Goal: Task Accomplishment & Management: Manage account settings

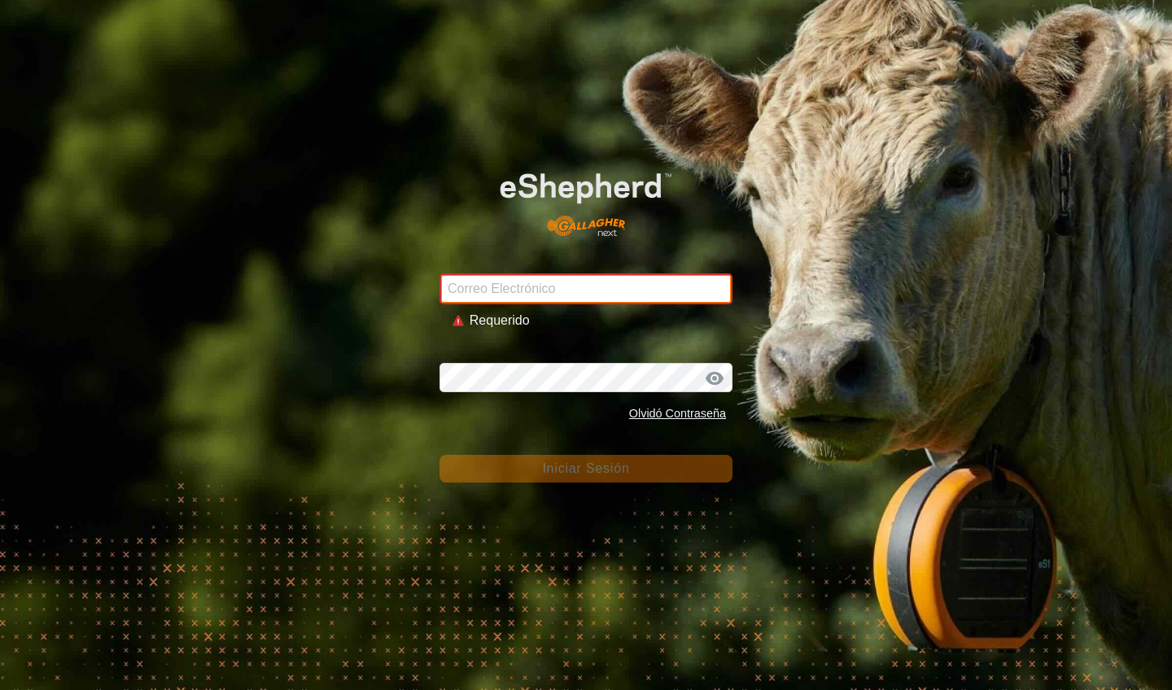
type input "[EMAIL_ADDRESS][DOMAIN_NAME]"
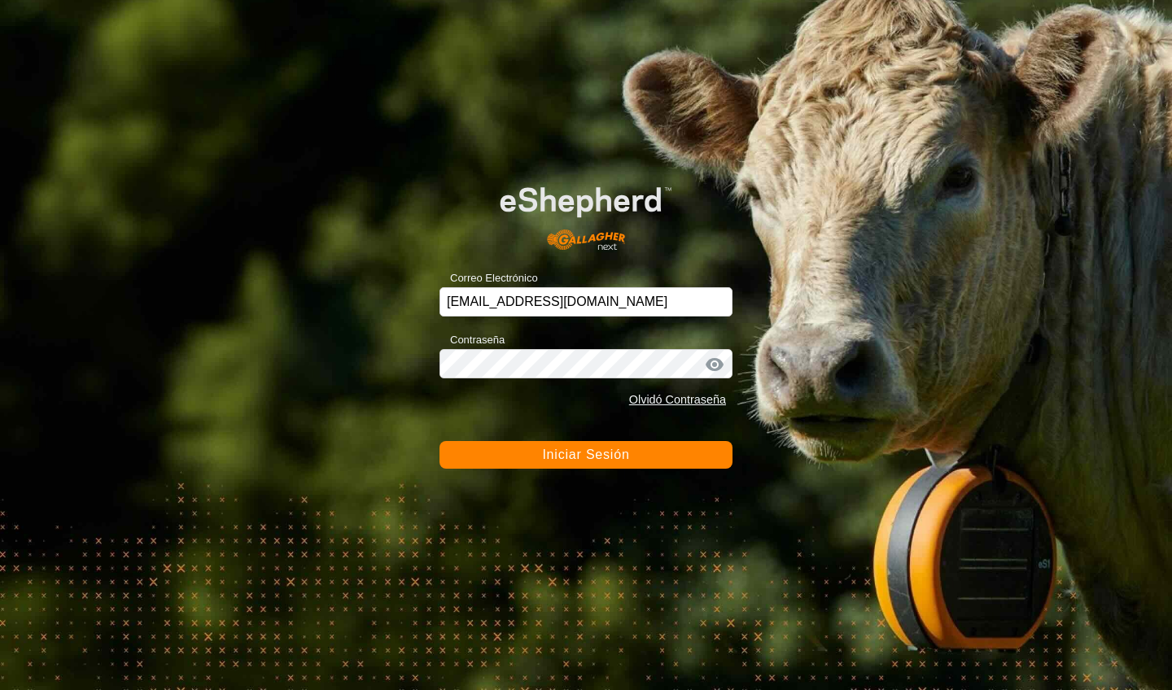
click at [579, 458] on span "Iniciar Sesión" at bounding box center [585, 455] width 87 height 14
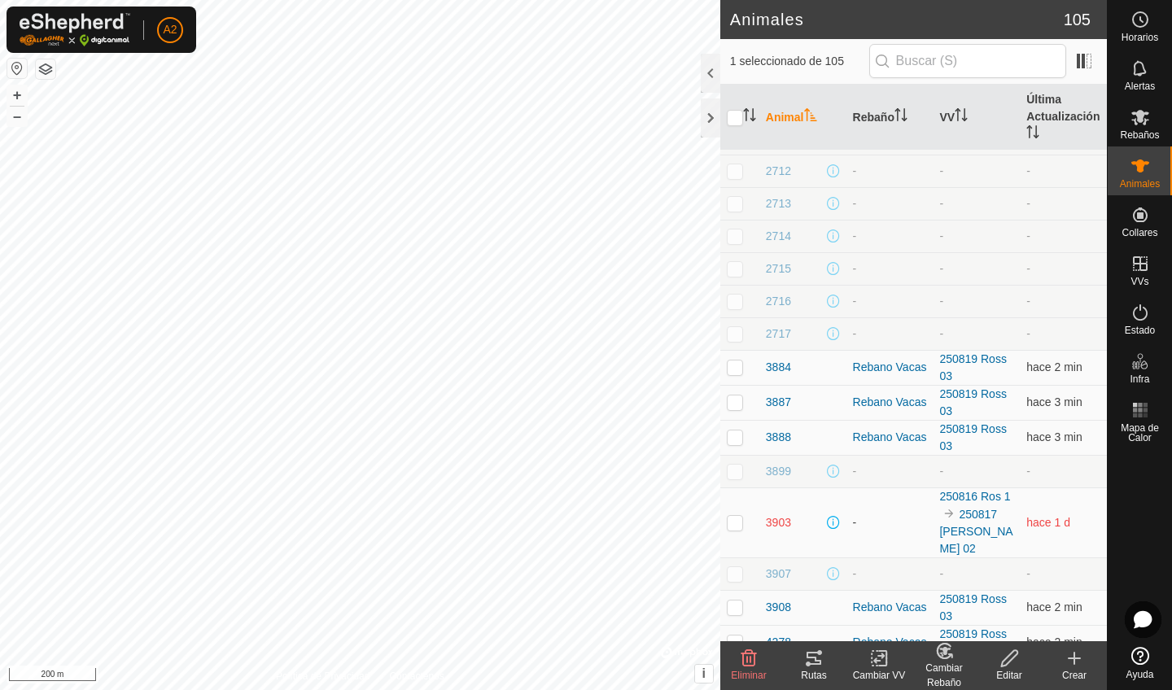
scroll to position [767, 0]
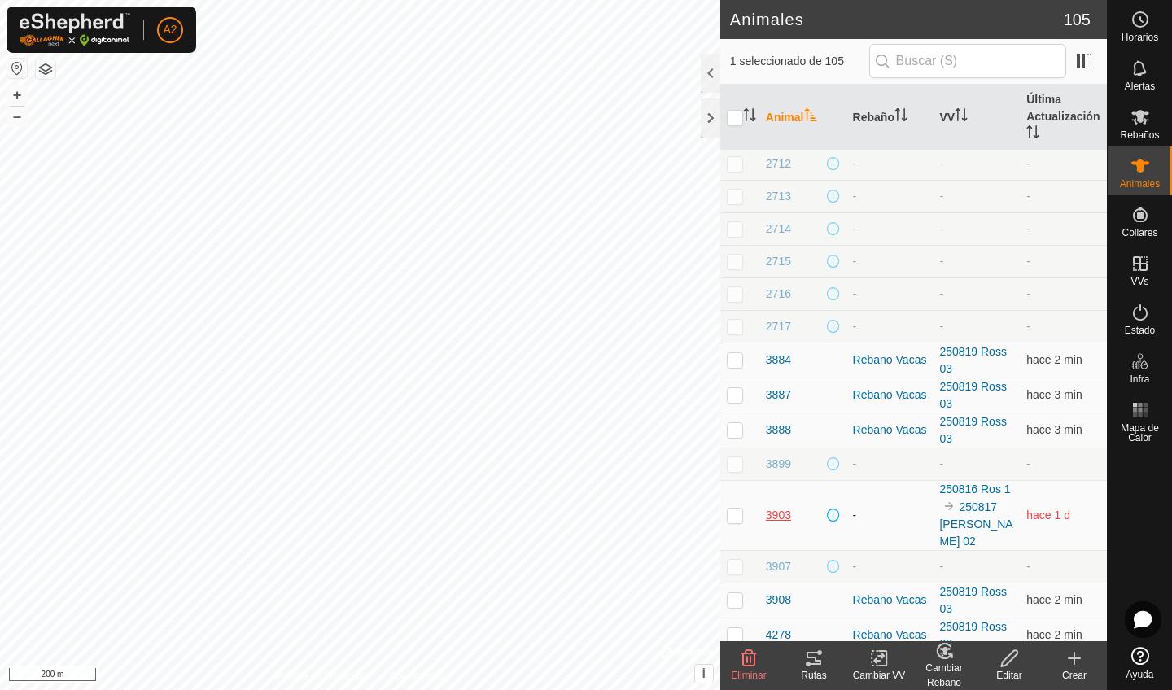
click at [776, 507] on span "3903" at bounding box center [778, 515] width 25 height 17
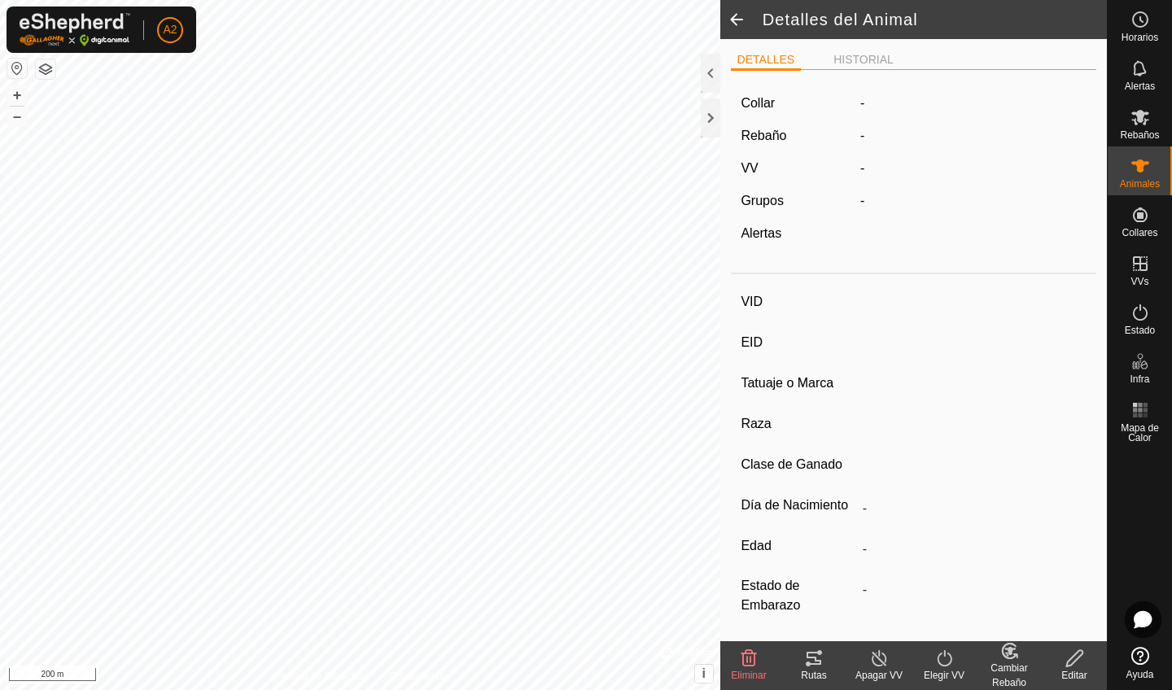
type input "3903"
type input "-"
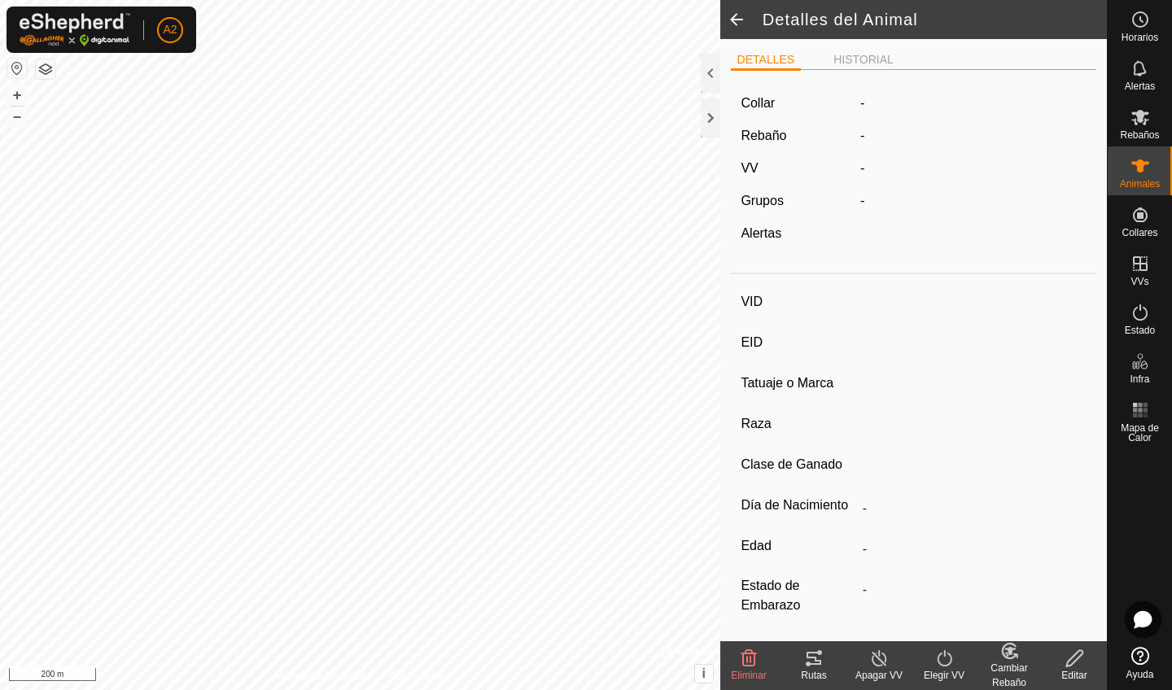
type input "0 kg"
type input "-"
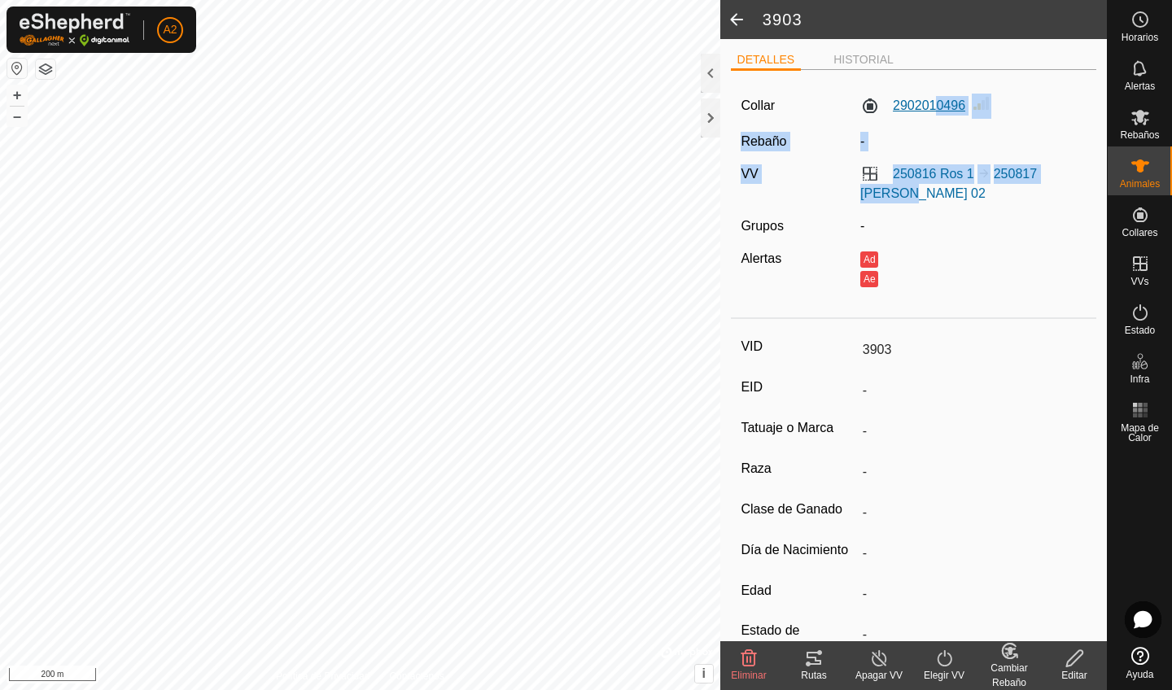
drag, startPoint x: 997, startPoint y: 195, endPoint x: 938, endPoint y: 111, distance: 102.3
click at [938, 111] on div "Collar 2902010496 Rebaño - VV 250816 Ros 1 250817 Ross 02 Grupos - Alertas Ad Ae" at bounding box center [914, 197] width 366 height 229
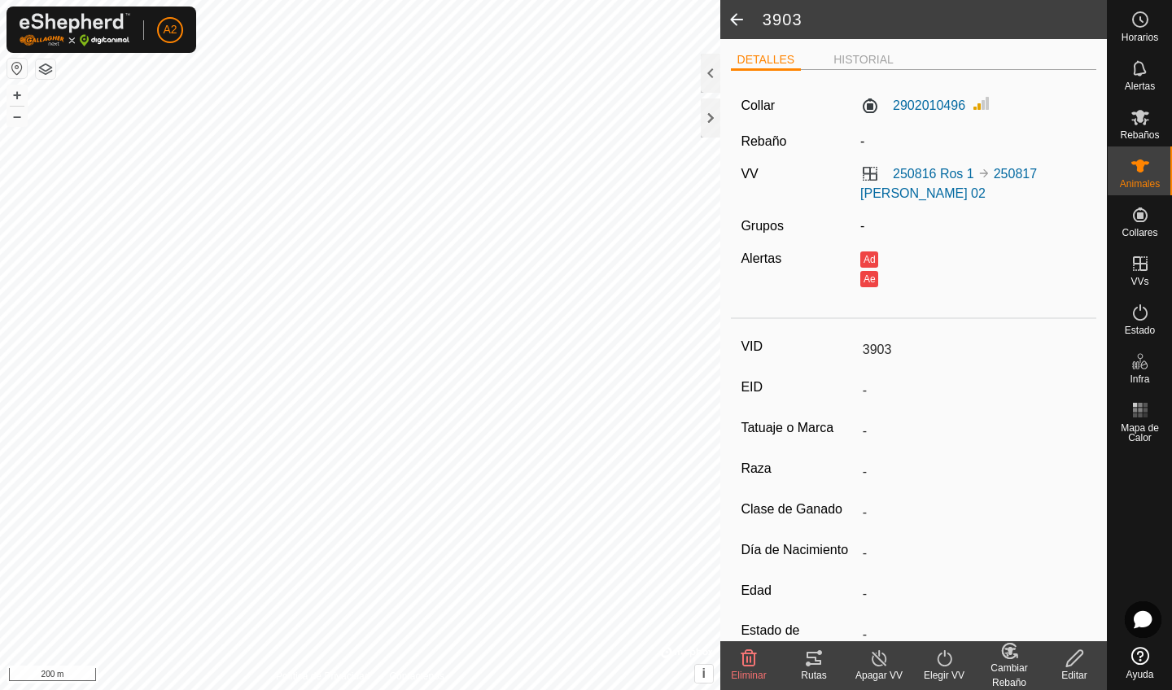
click at [997, 266] on div "Ad" at bounding box center [972, 259] width 225 height 20
click at [707, 82] on div at bounding box center [711, 73] width 20 height 39
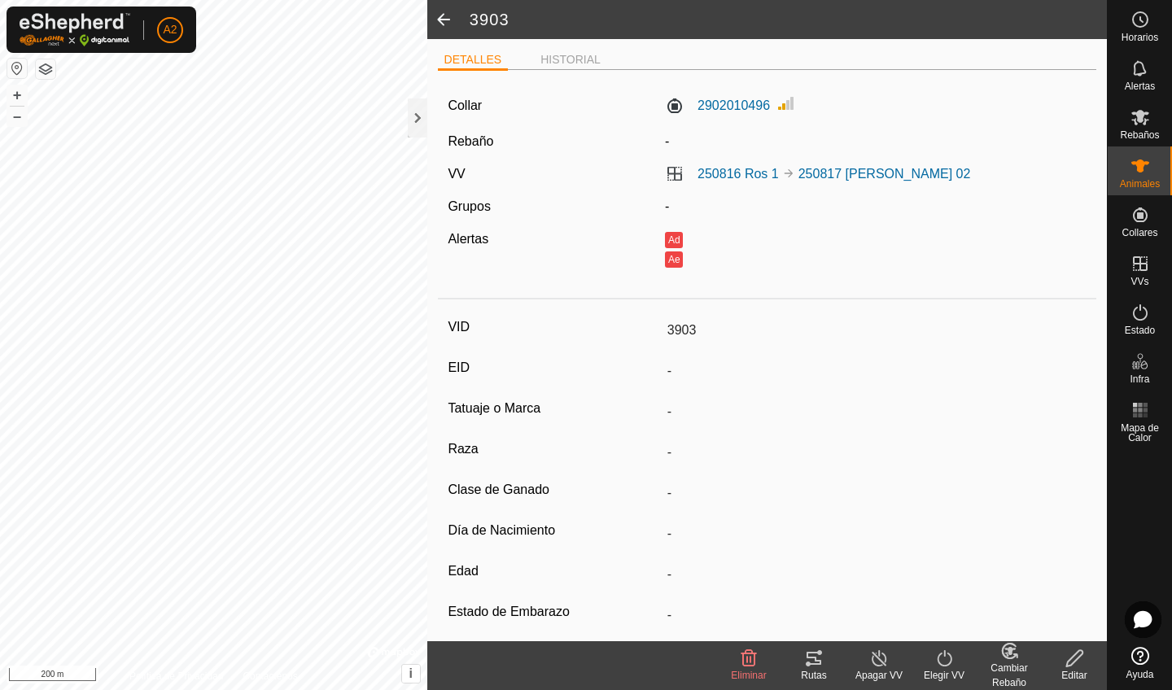
click at [439, 21] on span at bounding box center [443, 19] width 33 height 39
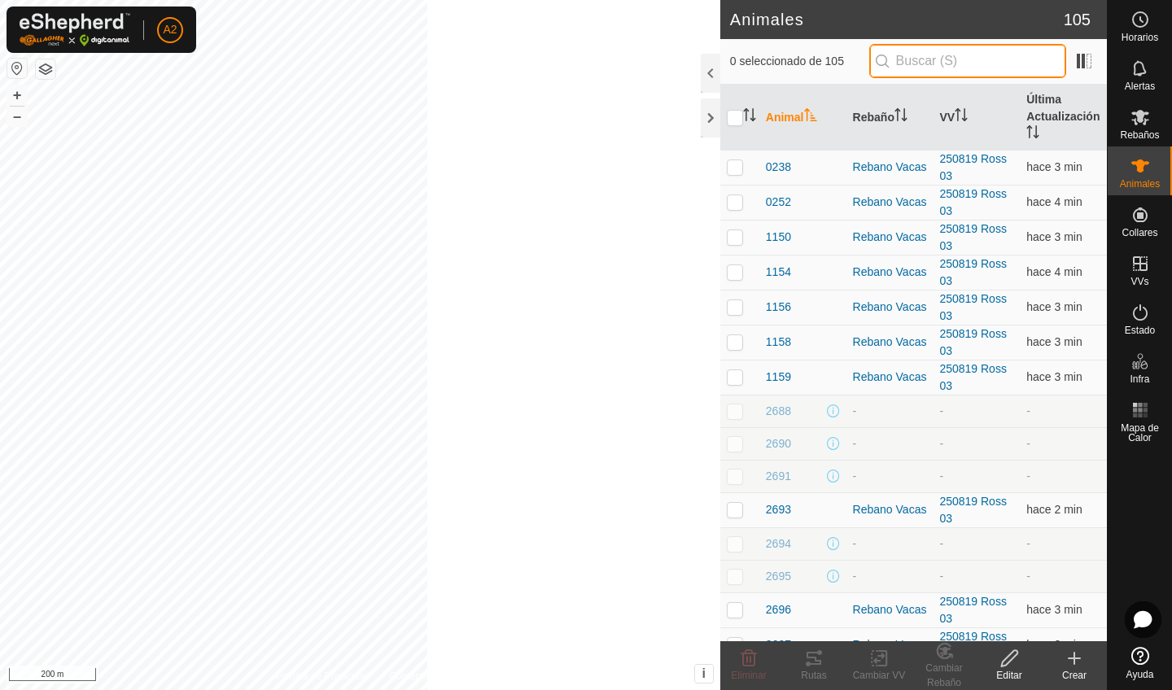
click at [999, 68] on input "text" at bounding box center [967, 61] width 197 height 34
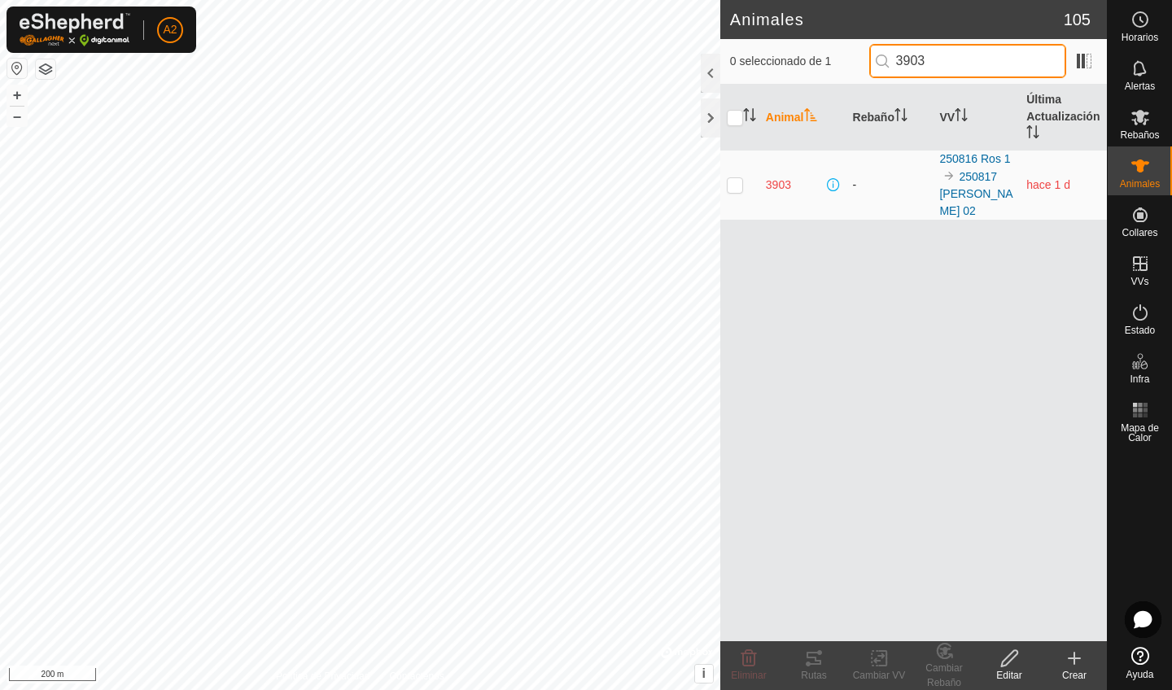
type input "3903"
click at [735, 178] on p-checkbox at bounding box center [735, 184] width 16 height 13
checkbox input "true"
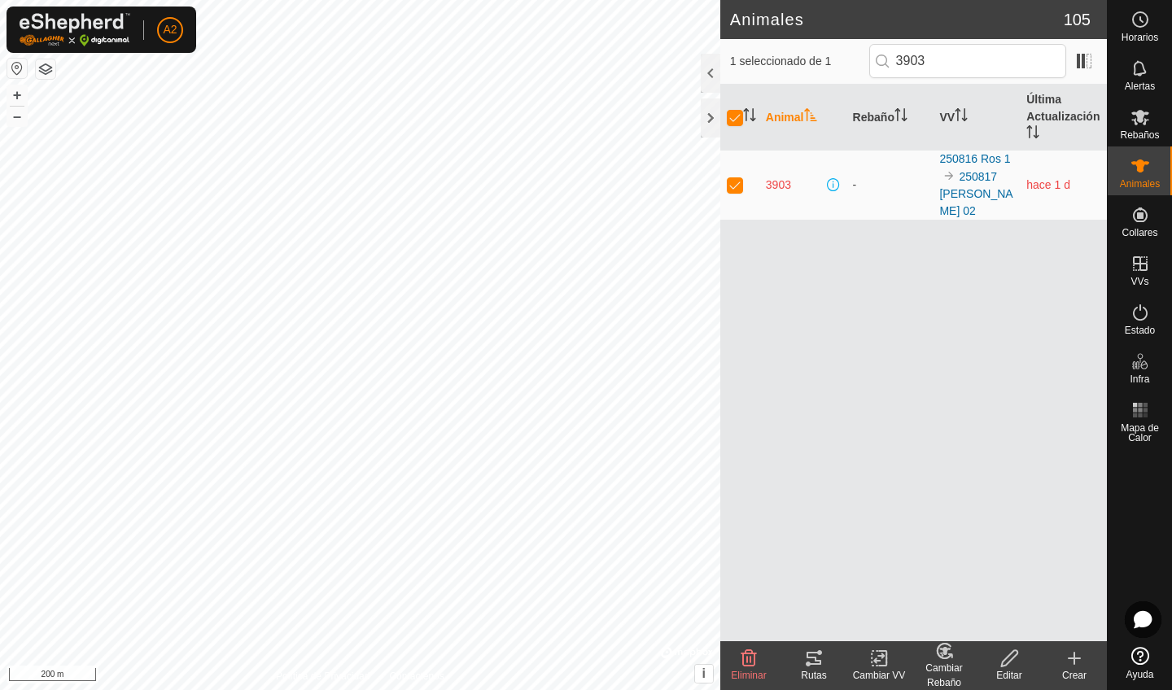
drag, startPoint x: 887, startPoint y: 301, endPoint x: 844, endPoint y: 265, distance: 56.1
click at [844, 265] on div "Animal Rebaño VV Última Actualización 3903 - 250816 Ros 1 250817 Ross 02 hace 1…" at bounding box center [913, 363] width 387 height 557
